Goal: Navigation & Orientation: Find specific page/section

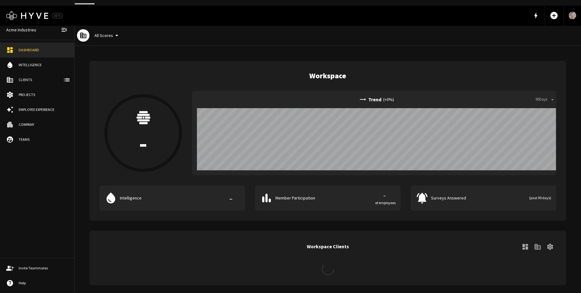
click at [38, 62] on link "water_drop Intelligence" at bounding box center [37, 64] width 74 height 15
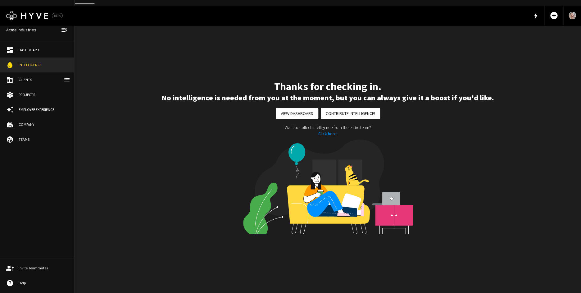
click at [25, 82] on div "Clients" at bounding box center [43, 80] width 49 height 6
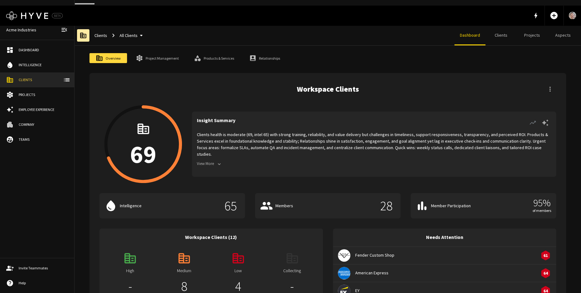
click at [213, 159] on button "View More" at bounding box center [210, 164] width 26 height 10
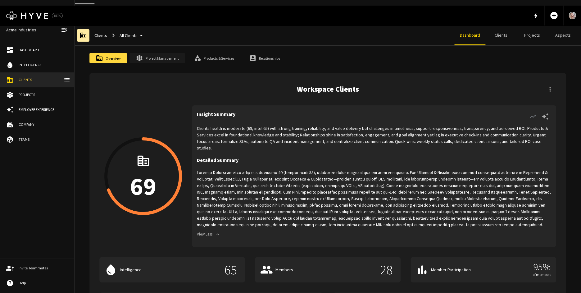
click at [151, 53] on link "Project Management" at bounding box center [158, 58] width 56 height 10
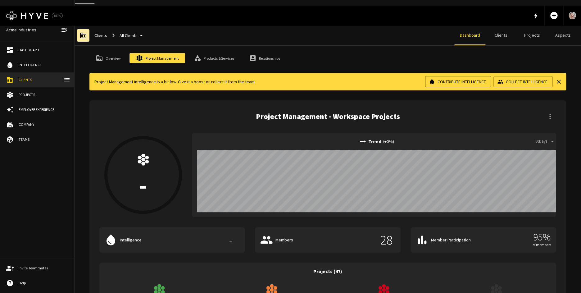
scroll to position [3, 0]
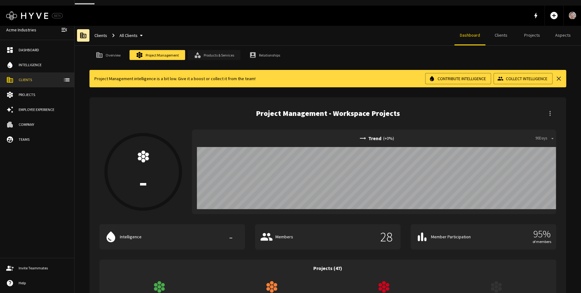
click at [203, 51] on link "Products & Services" at bounding box center [214, 55] width 53 height 10
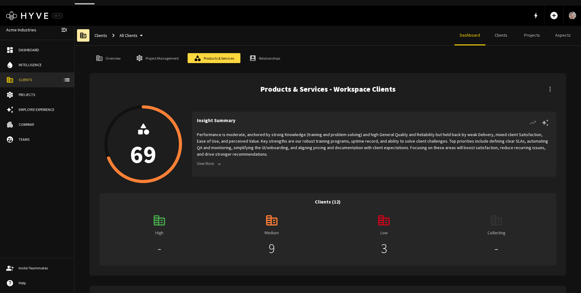
click at [211, 159] on button "View More" at bounding box center [210, 164] width 26 height 10
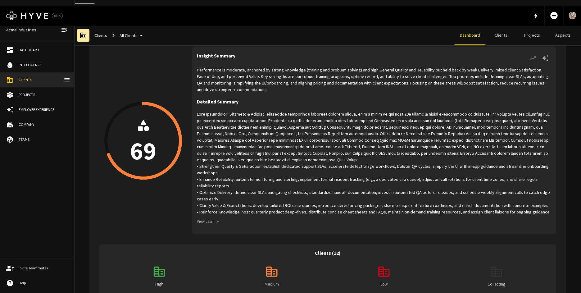
scroll to position [59, 0]
click at [42, 98] on link "Projects" at bounding box center [37, 94] width 74 height 15
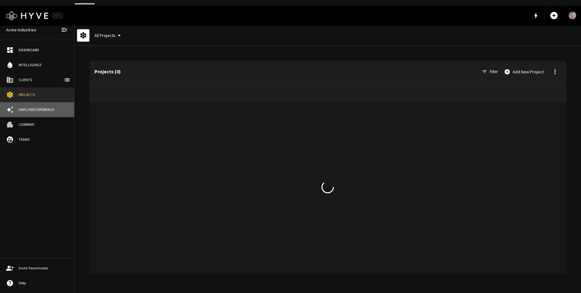
click at [38, 109] on div "Employee Experience" at bounding box center [43, 110] width 49 height 6
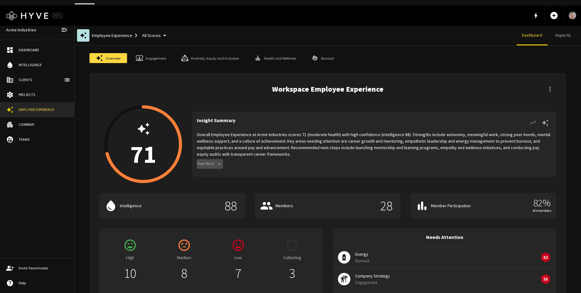
click at [222, 161] on icon "button" at bounding box center [220, 164] width 6 height 6
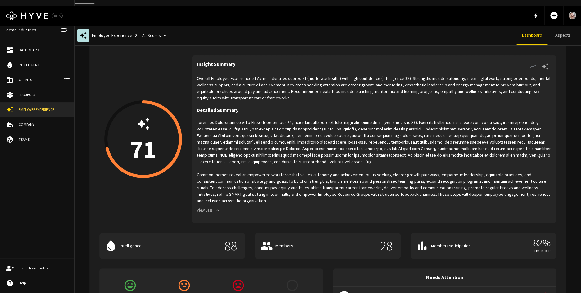
scroll to position [42, 0]
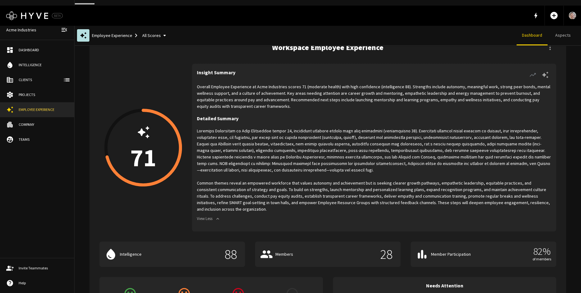
click at [24, 120] on link "Company" at bounding box center [37, 124] width 74 height 15
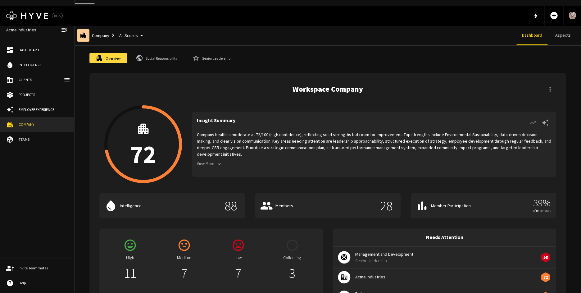
click at [206, 159] on button "View More" at bounding box center [210, 164] width 26 height 10
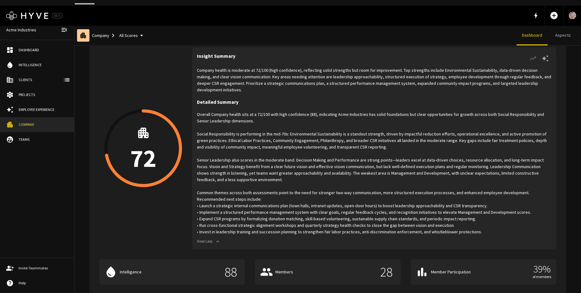
scroll to position [20, 0]
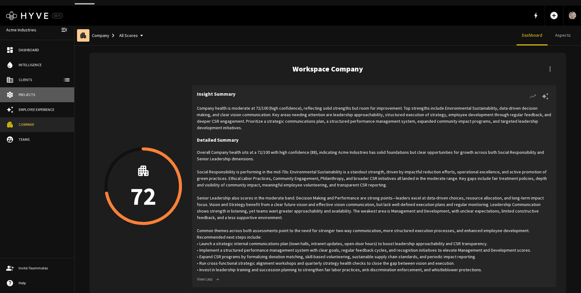
click at [39, 95] on div "Projects" at bounding box center [43, 95] width 49 height 6
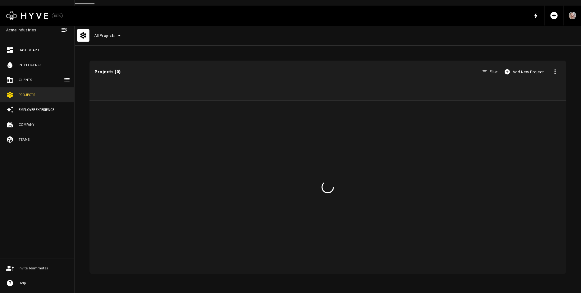
click at [37, 80] on div "Clients" at bounding box center [43, 80] width 49 height 6
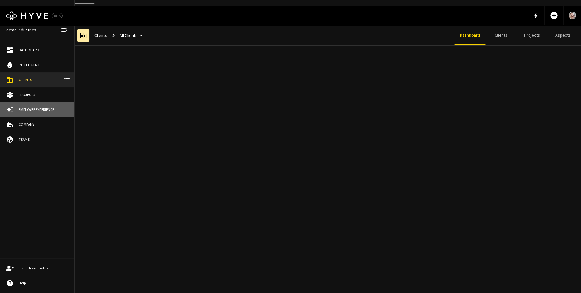
click at [36, 107] on link "Employee Experience" at bounding box center [37, 109] width 74 height 15
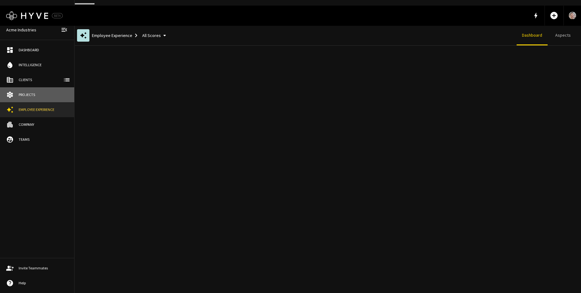
click at [36, 96] on div "Projects" at bounding box center [43, 95] width 49 height 6
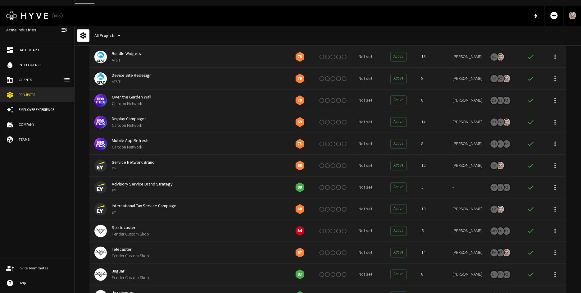
scroll to position [272, 0]
click at [40, 66] on div "Intelligence" at bounding box center [43, 65] width 49 height 6
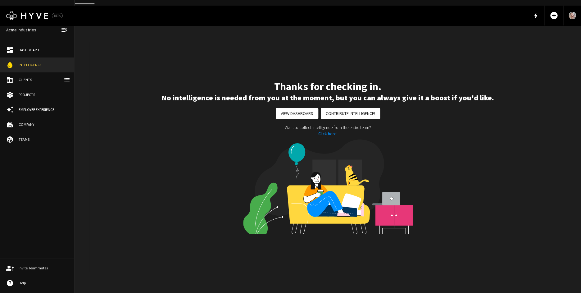
click at [35, 80] on div "Clients" at bounding box center [43, 80] width 49 height 6
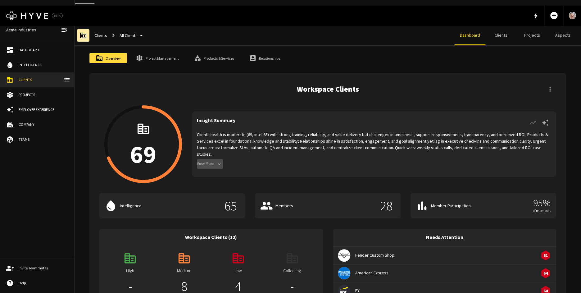
click at [213, 159] on button "View More" at bounding box center [210, 164] width 26 height 10
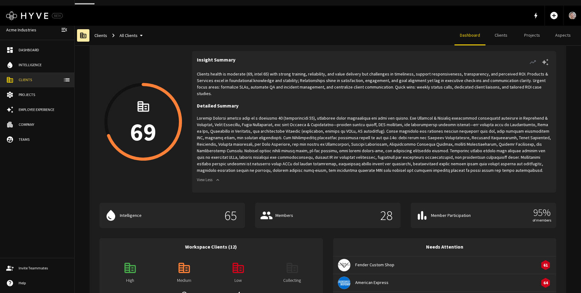
scroll to position [25, 0]
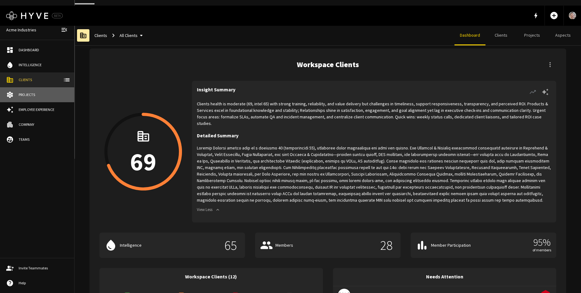
click at [16, 89] on link "Projects" at bounding box center [37, 94] width 74 height 15
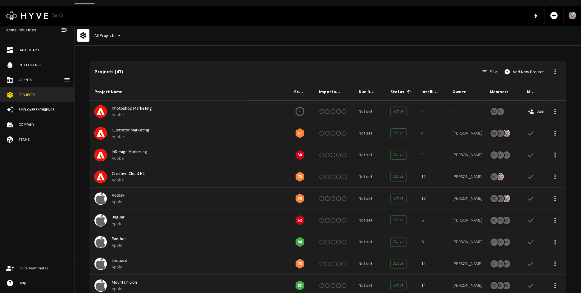
click at [149, 127] on span "Illustrator Marketing" at bounding box center [198, 130] width 172 height 7
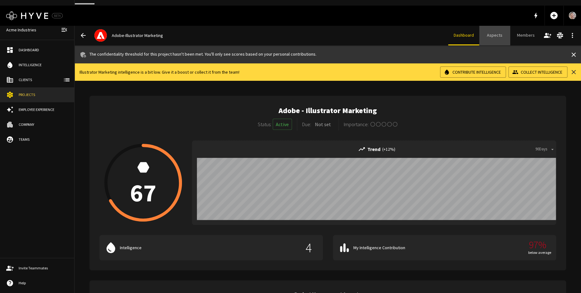
click at [496, 31] on link "Aspects" at bounding box center [494, 35] width 31 height 20
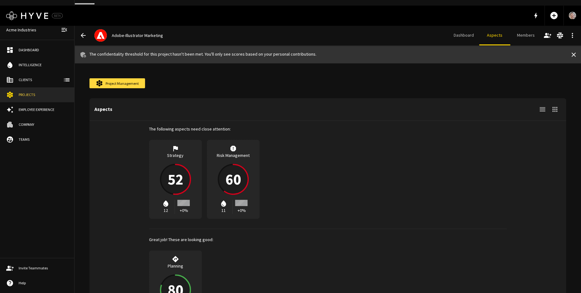
click at [170, 166] on div "52" at bounding box center [175, 179] width 31 height 31
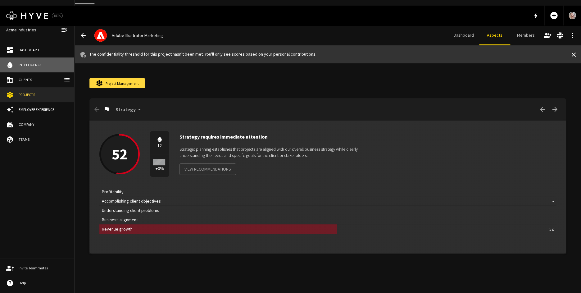
click at [40, 65] on div "Intelligence" at bounding box center [43, 65] width 49 height 6
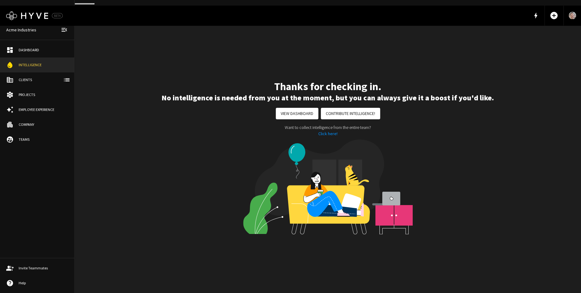
click at [39, 80] on div "Clients" at bounding box center [43, 80] width 49 height 6
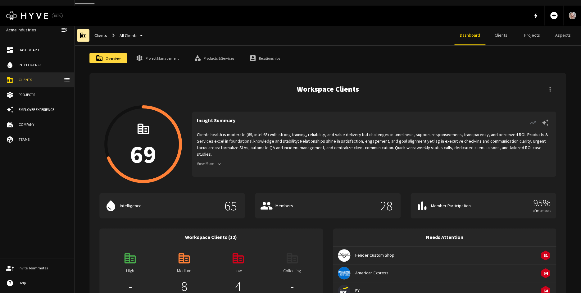
scroll to position [17, 0]
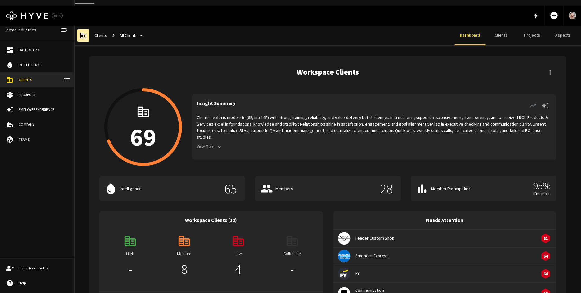
click at [216, 142] on button "View More" at bounding box center [210, 147] width 26 height 10
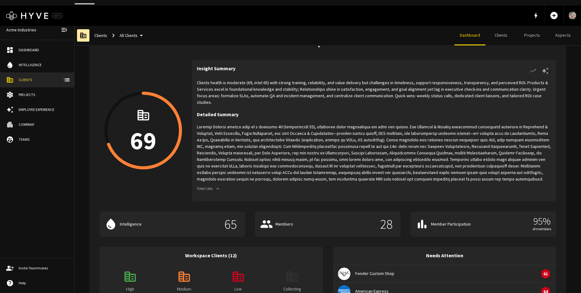
scroll to position [44, 0]
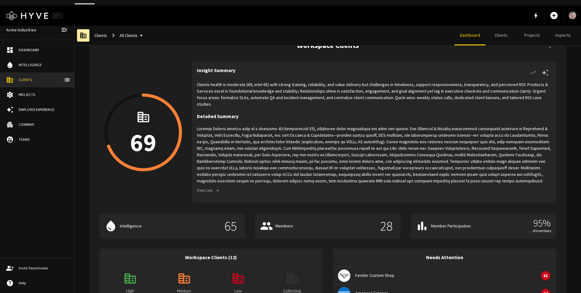
click at [363, 126] on p at bounding box center [374, 155] width 355 height 59
click at [336, 127] on p at bounding box center [374, 155] width 355 height 59
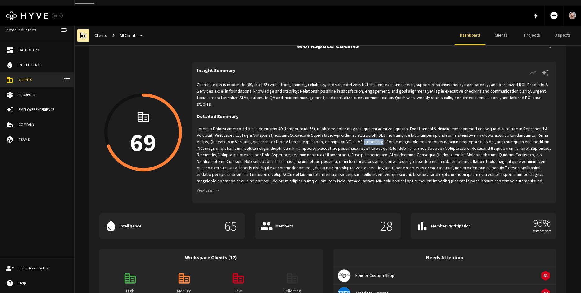
click at [336, 127] on p at bounding box center [374, 155] width 355 height 59
click at [350, 130] on p at bounding box center [374, 155] width 355 height 59
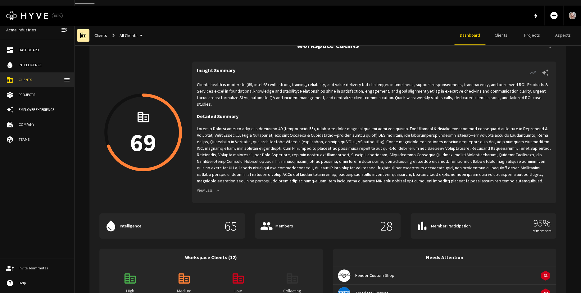
click at [350, 130] on p at bounding box center [374, 155] width 355 height 59
click at [318, 135] on p at bounding box center [374, 155] width 355 height 59
click at [328, 132] on p at bounding box center [374, 155] width 355 height 59
